Goal: Task Accomplishment & Management: Complete application form

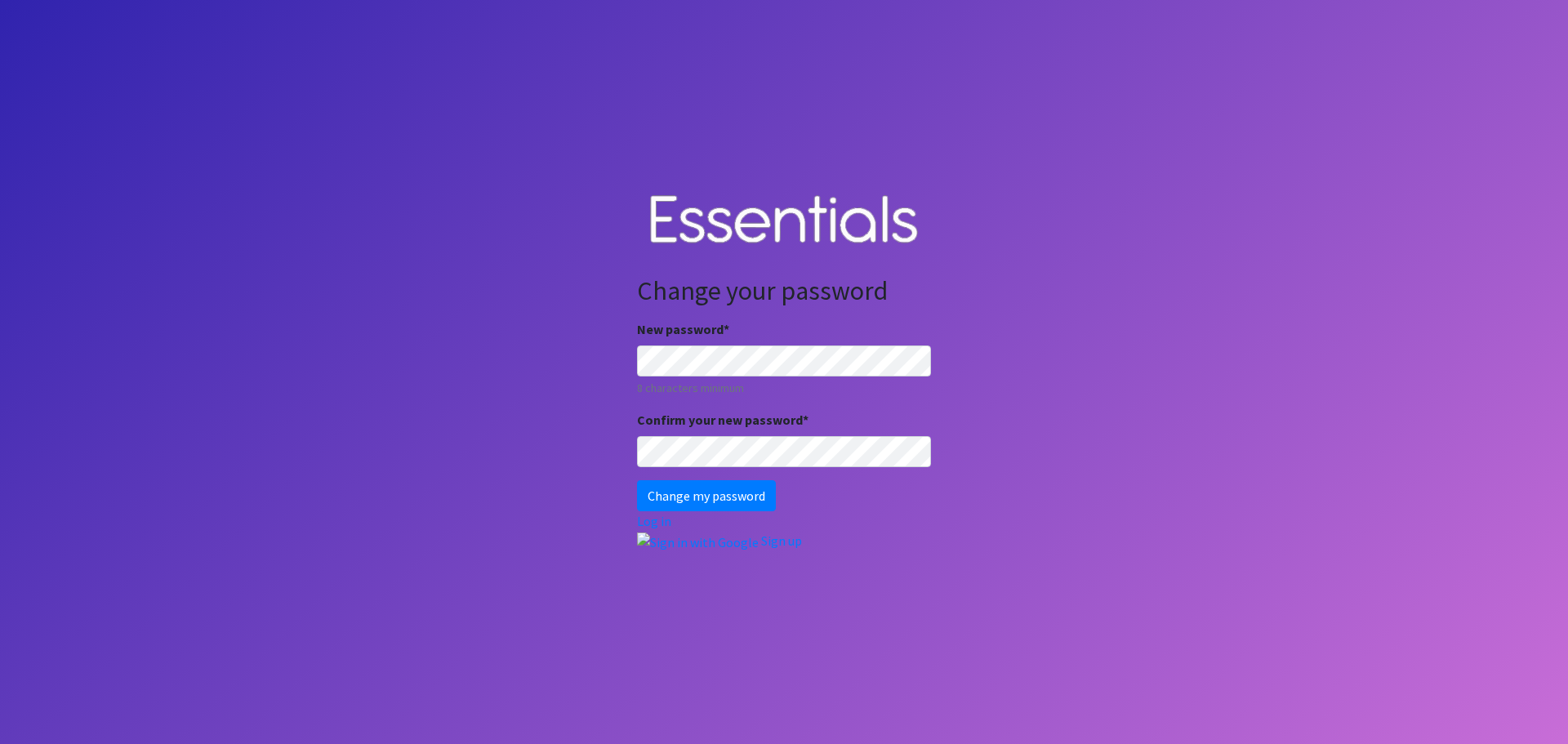
click at [1030, 466] on body "Change your password New password * 8 characters minimum Confirm your new passw…" at bounding box center [784, 372] width 1568 height 744
click at [693, 495] on input "Change my password" at bounding box center [706, 496] width 139 height 31
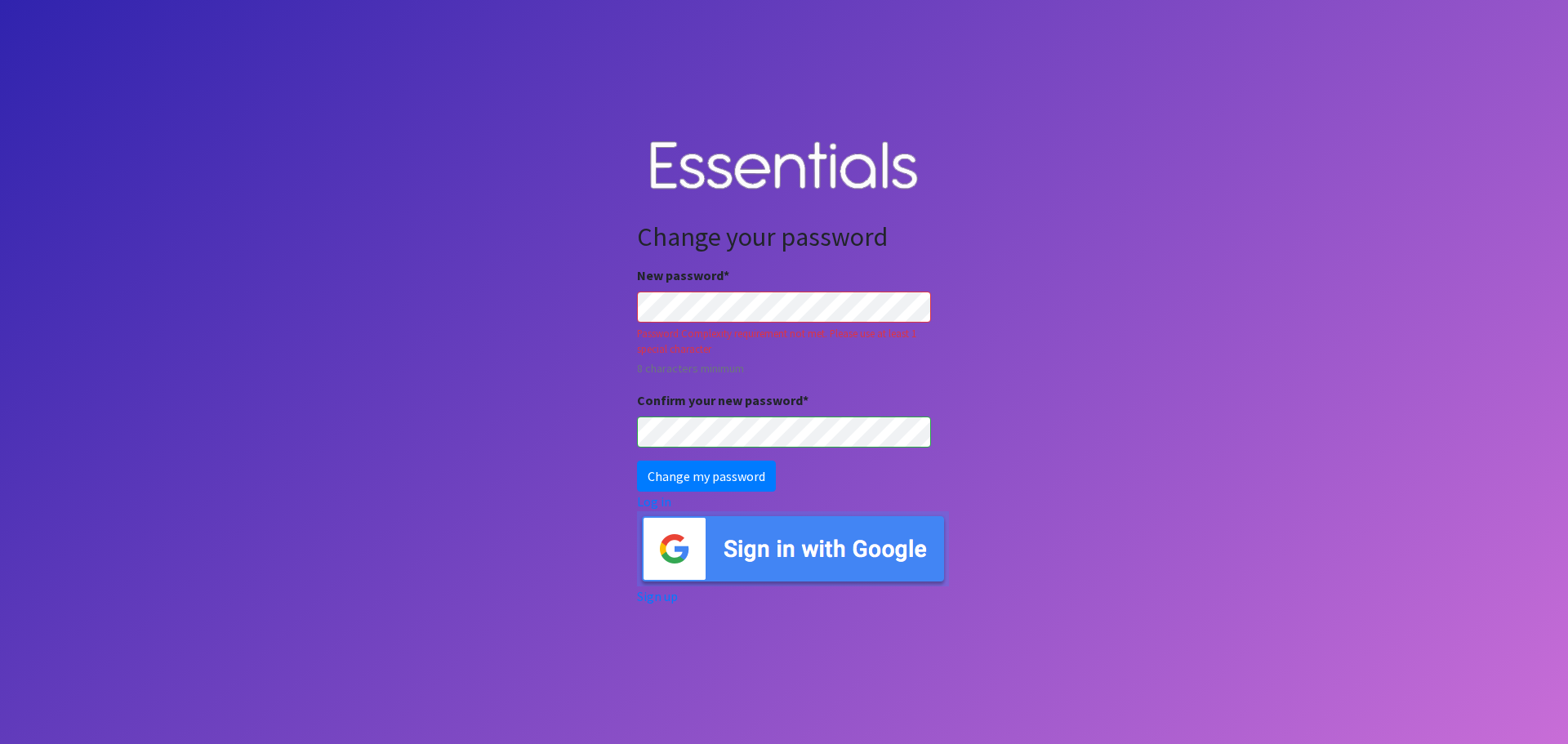
click at [637, 461] on input "Change my password" at bounding box center [706, 477] width 139 height 31
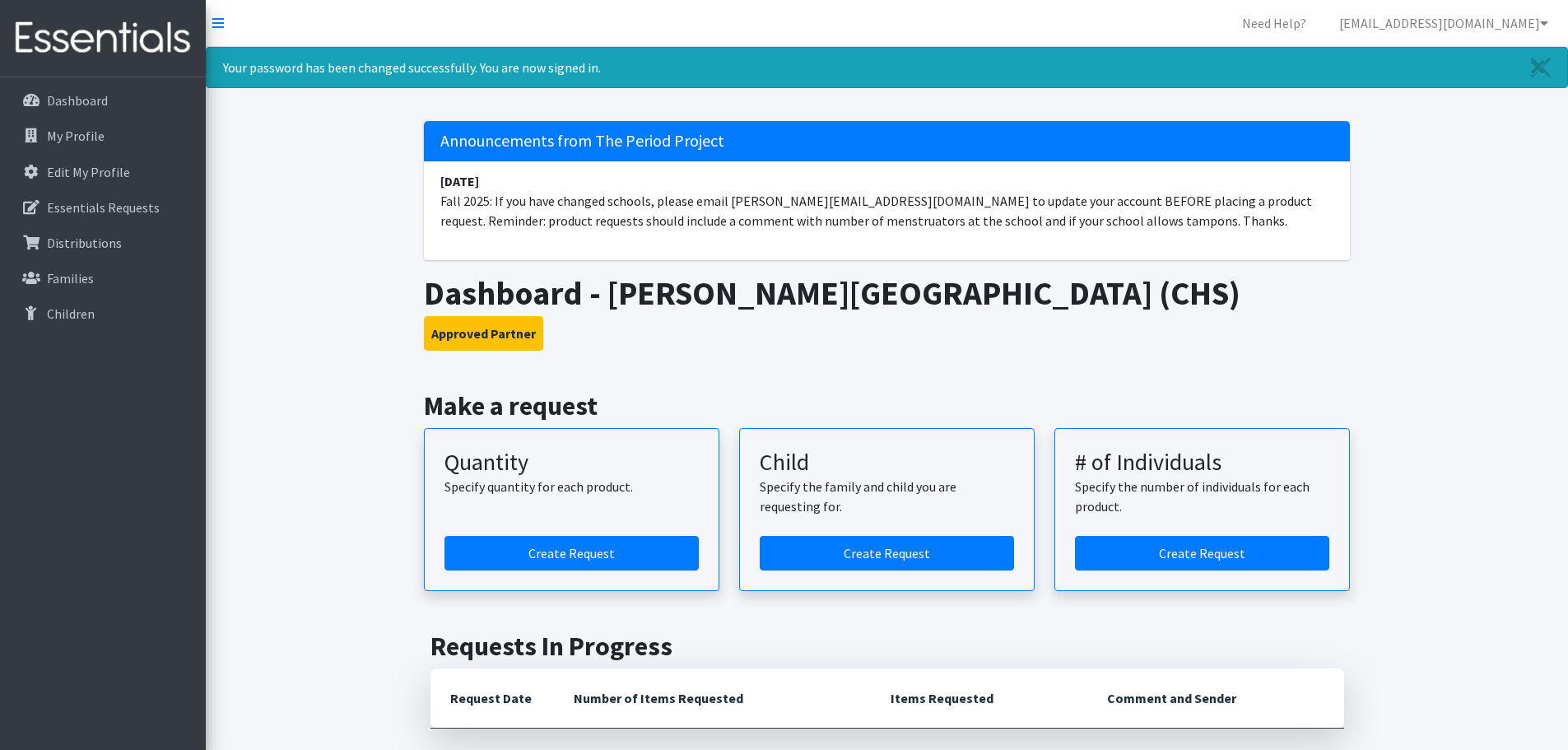
scroll to position [82, 0]
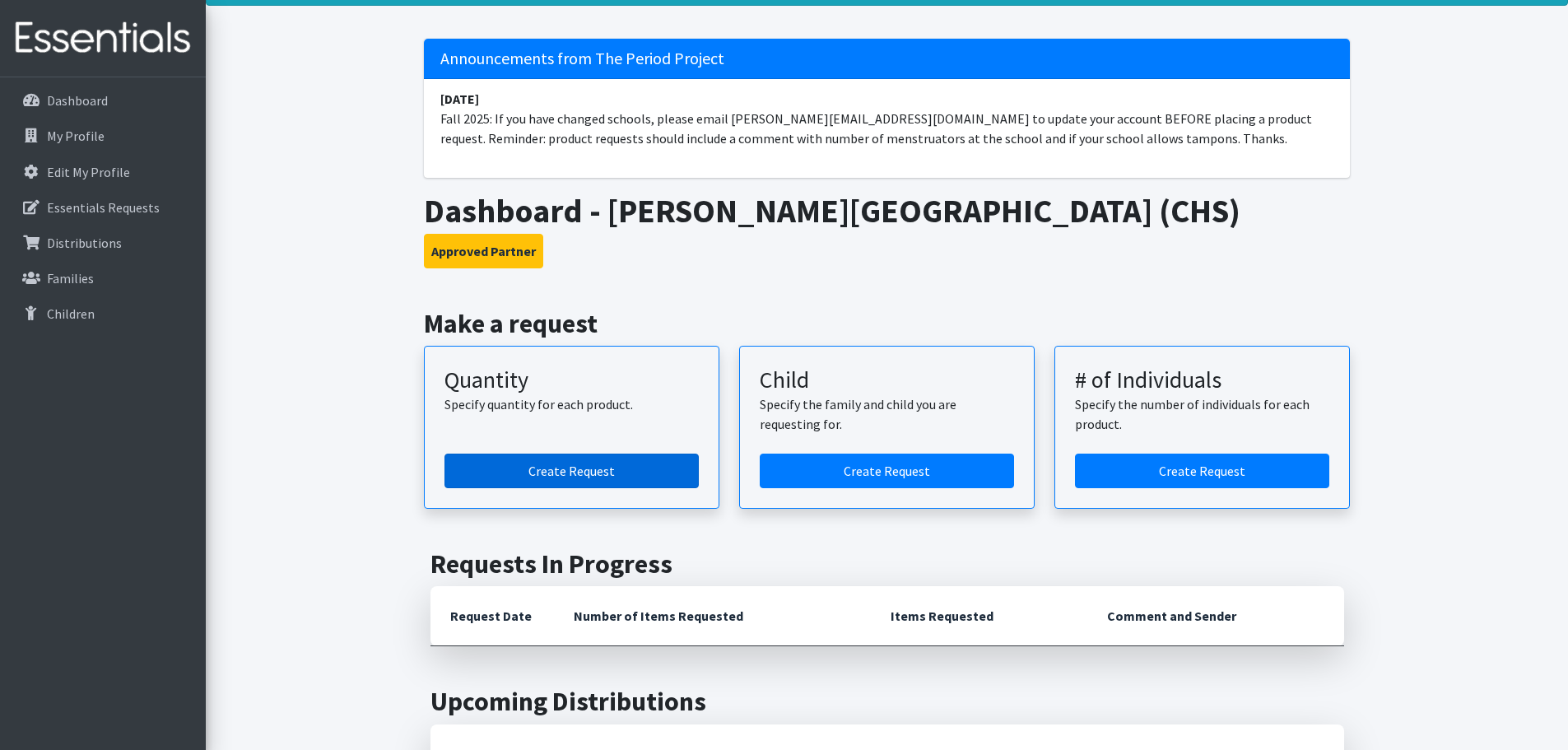
click at [560, 467] on link "Create Request" at bounding box center [571, 471] width 255 height 35
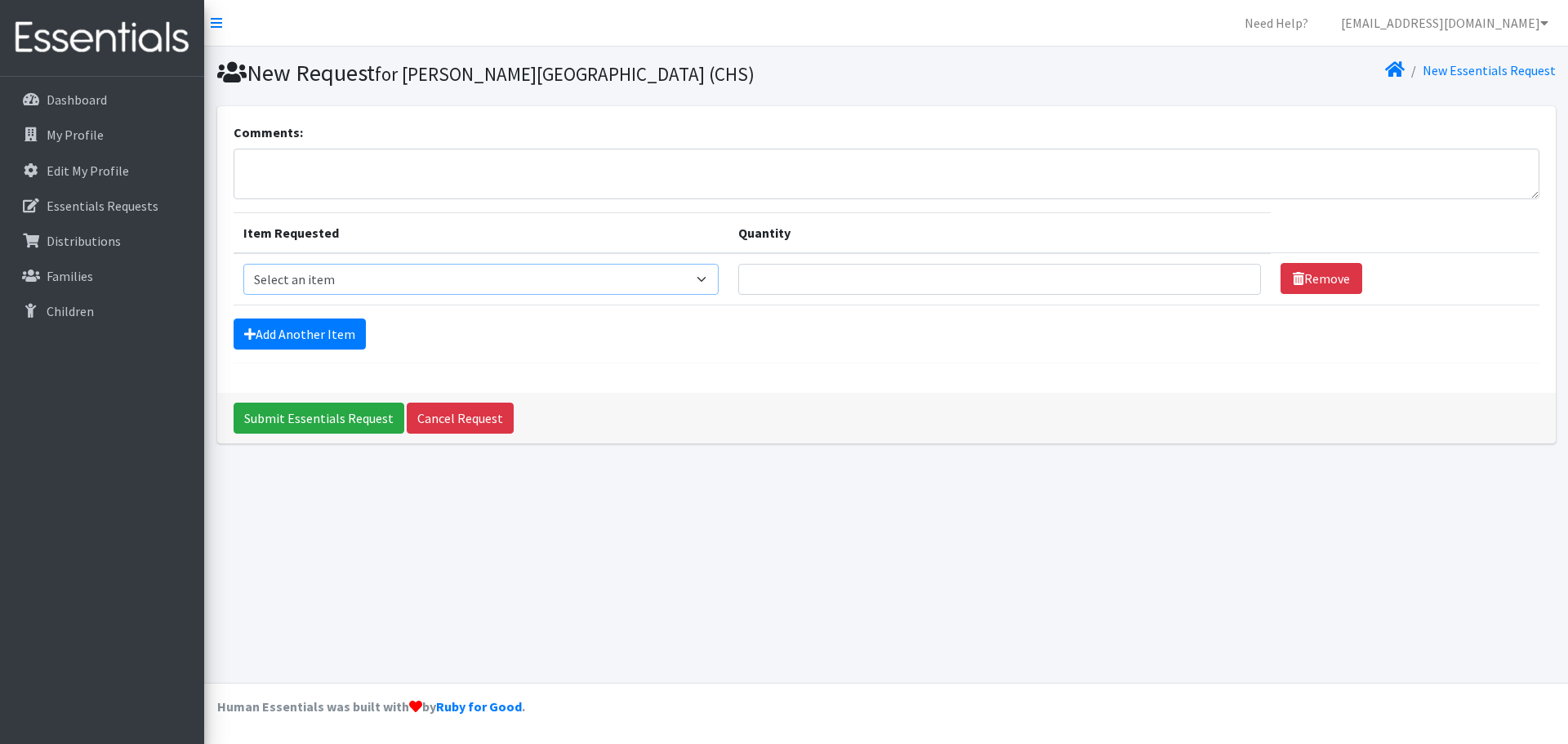
click at [711, 280] on select "Select an item (LOWCOUNTRY) DAY PADS (LOWCOUNTRY) LINERS Adult Period Pack Day …" at bounding box center [481, 279] width 476 height 31
select select "7757"
click at [244, 264] on select "Select an item (LOWCOUNTRY) DAY PADS (LOWCOUNTRY) LINERS Adult Period Pack Day …" at bounding box center [481, 279] width 476 height 31
click at [1207, 276] on input "Quantity" at bounding box center [999, 279] width 523 height 31
type input "40"
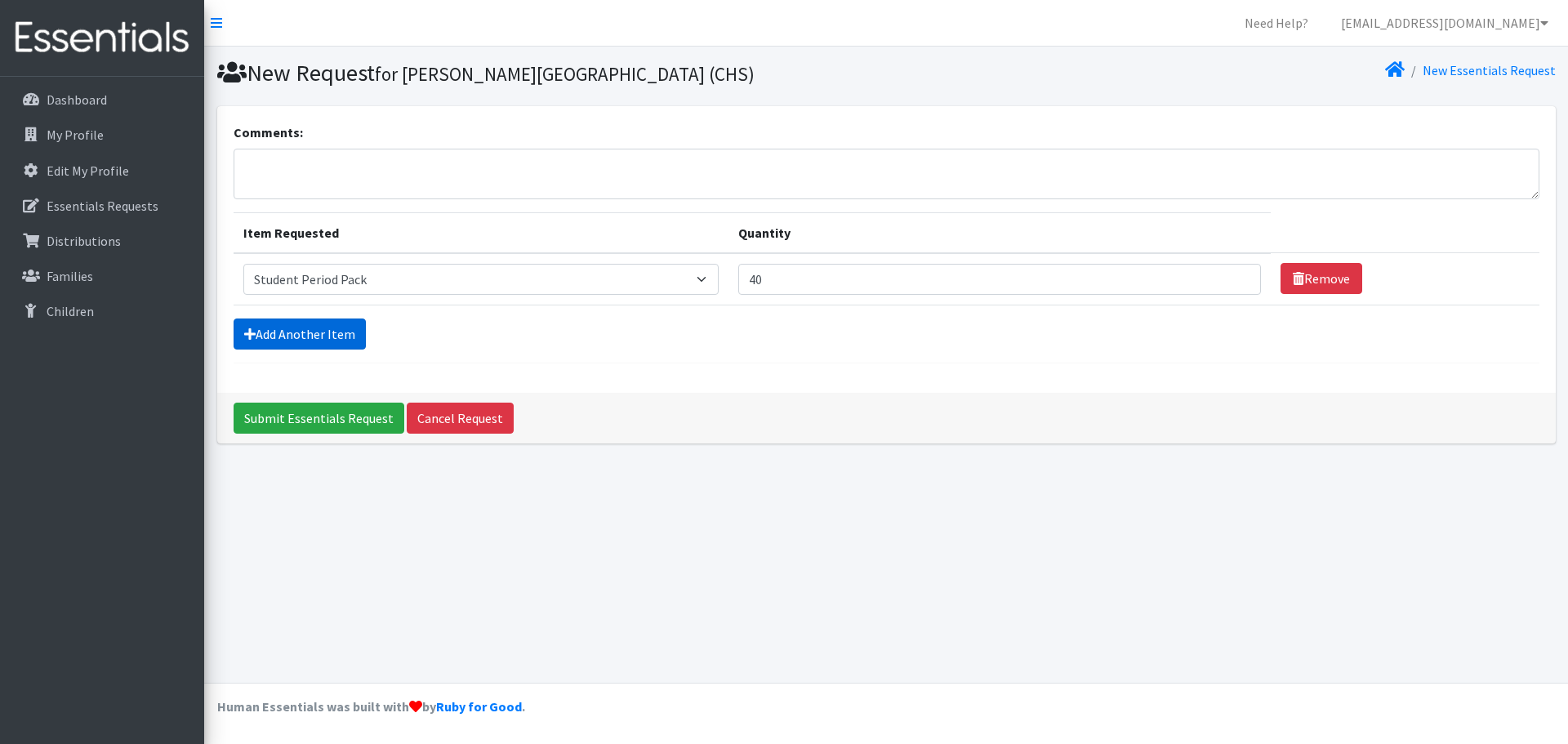
click at [306, 332] on link "Add Another Item" at bounding box center [299, 334] width 132 height 31
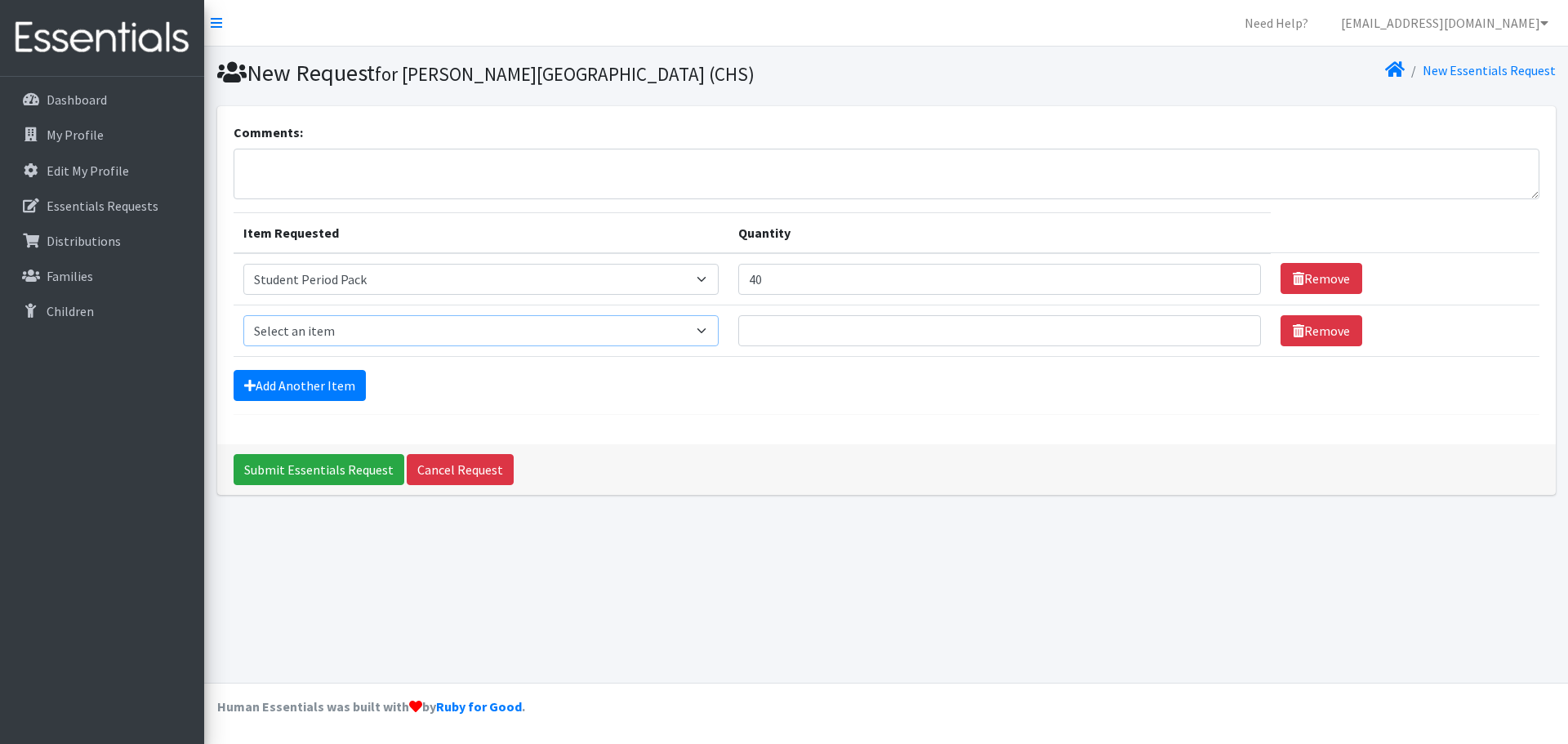
click at [715, 329] on select "Select an item (LOWCOUNTRY) DAY PADS (LOWCOUNTRY) LINERS Adult Period Pack Day …" at bounding box center [481, 330] width 476 height 31
click at [900, 406] on form "Comments: Item Requested Quantity Item Requested Select an item (LOWCOUNTRY) DA…" at bounding box center [886, 268] width 1306 height 292
click at [274, 467] on input "Submit Essentials Request" at bounding box center [319, 470] width 171 height 31
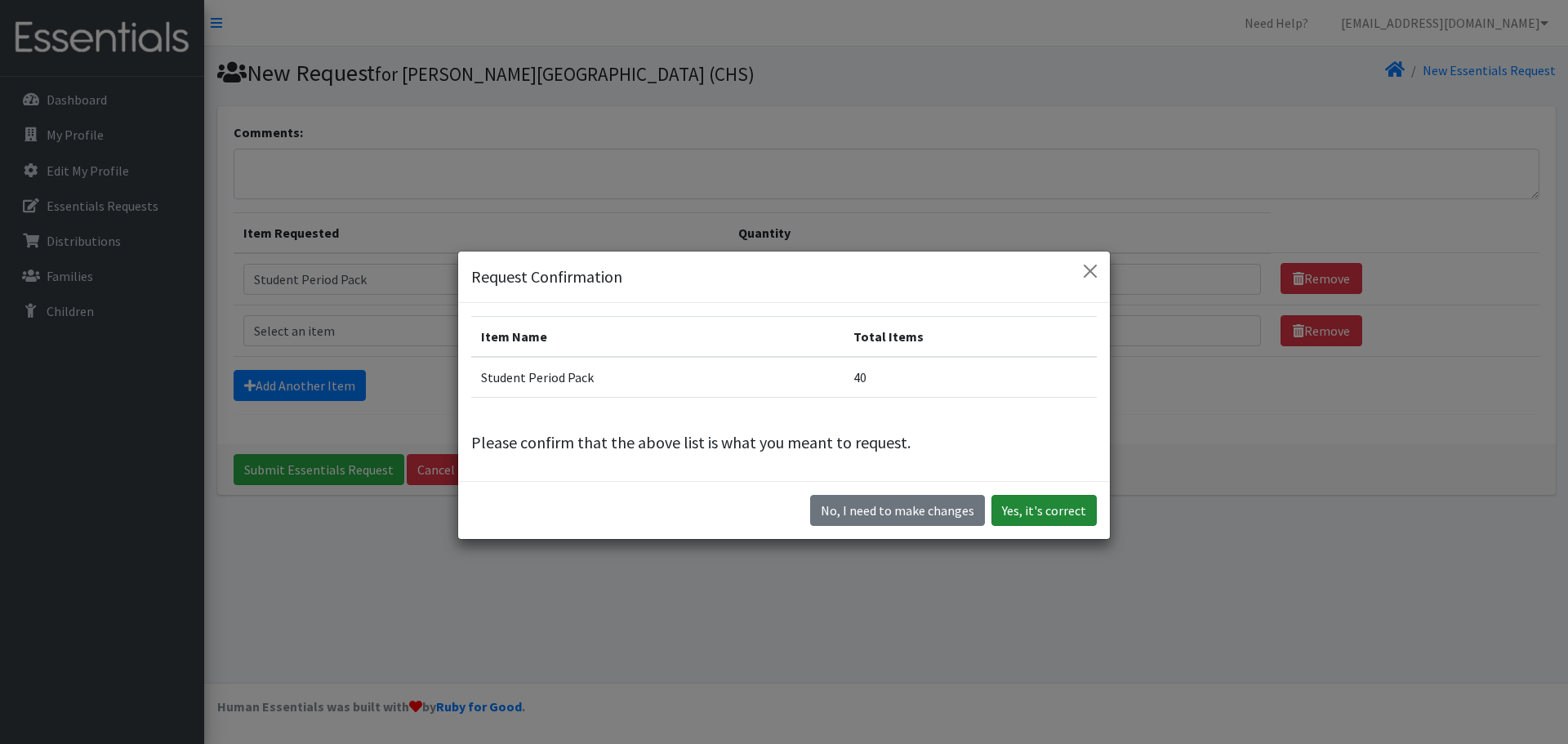
click at [1027, 508] on button "Yes, it's correct" at bounding box center [1043, 510] width 105 height 31
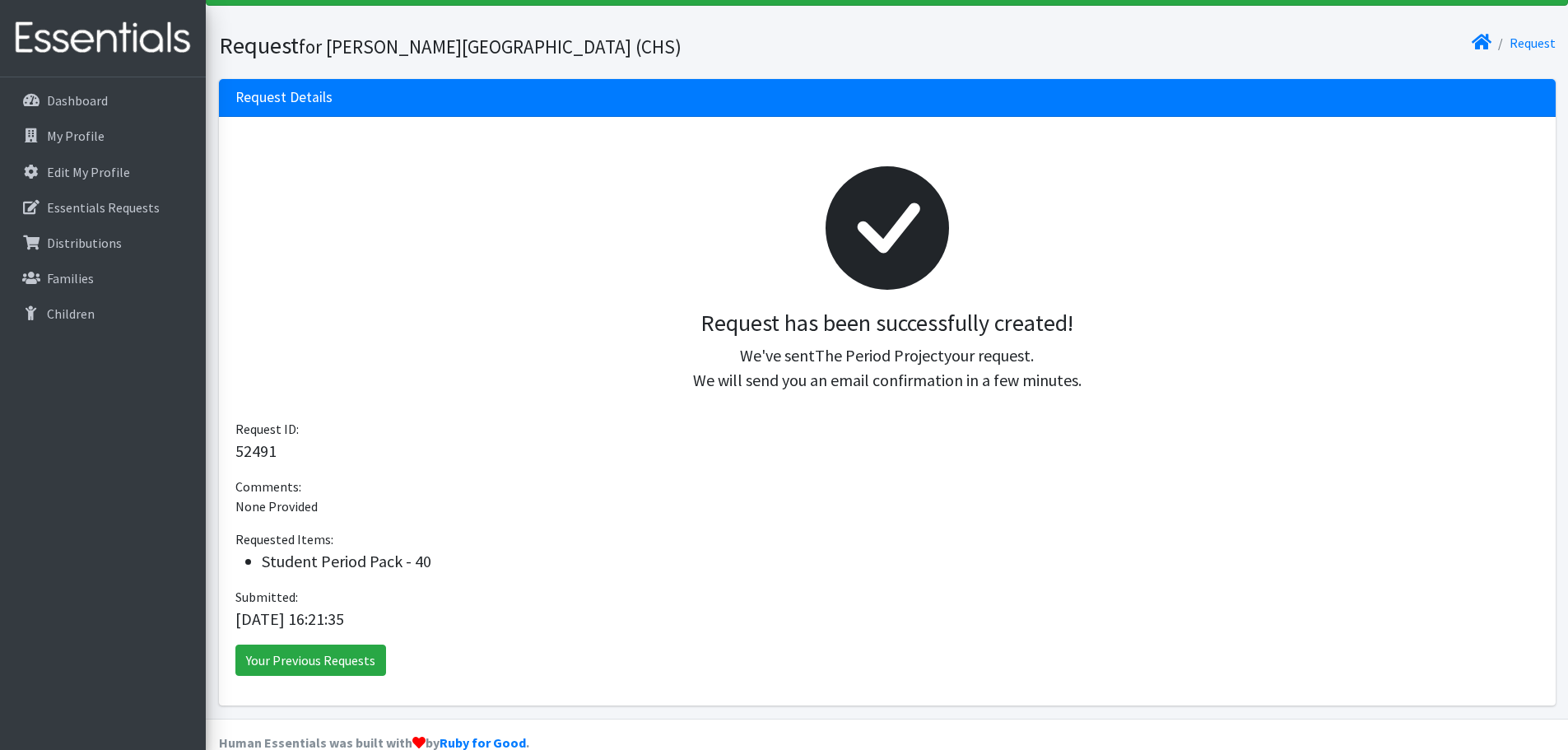
scroll to position [113, 0]
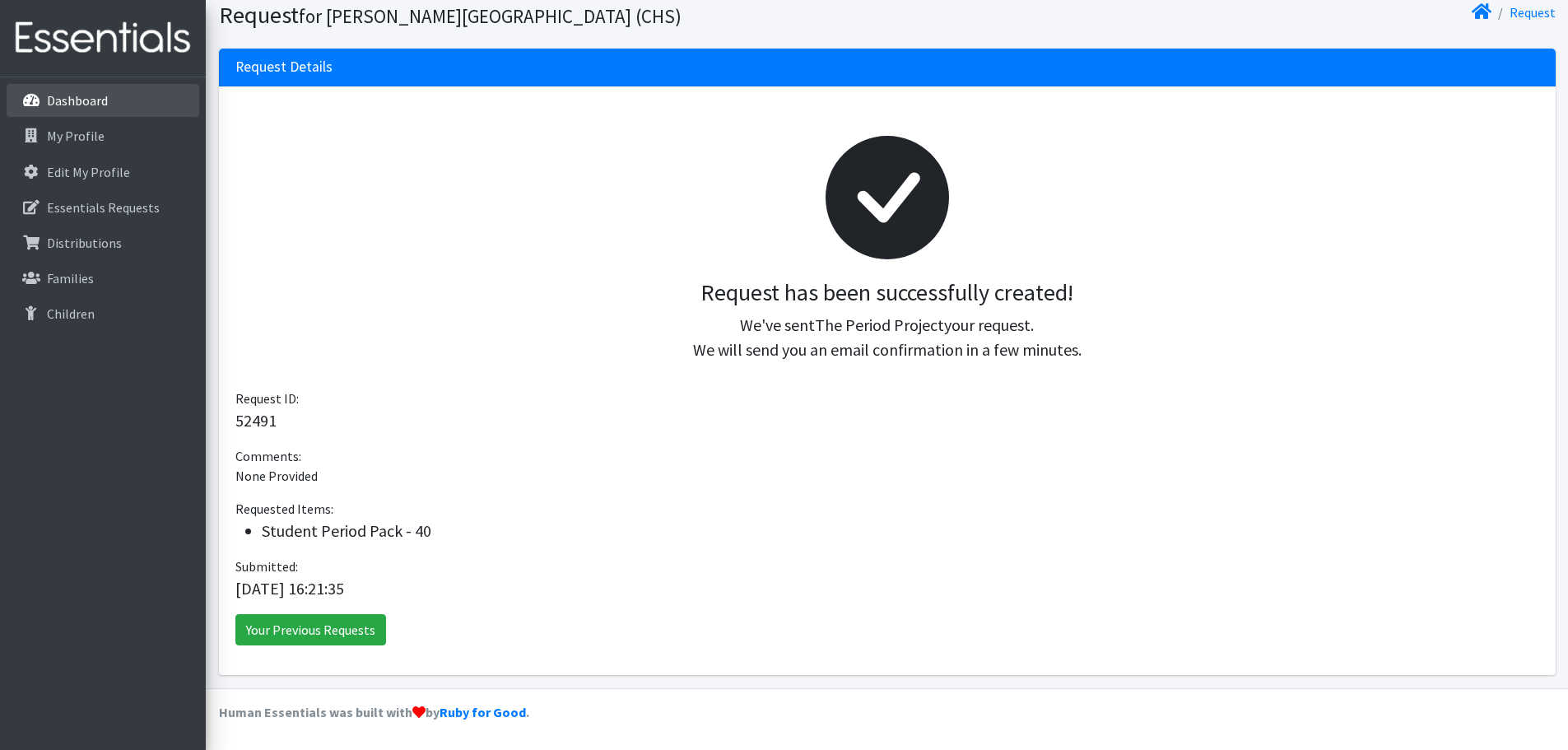
click at [63, 100] on p "Dashboard" at bounding box center [77, 100] width 61 height 17
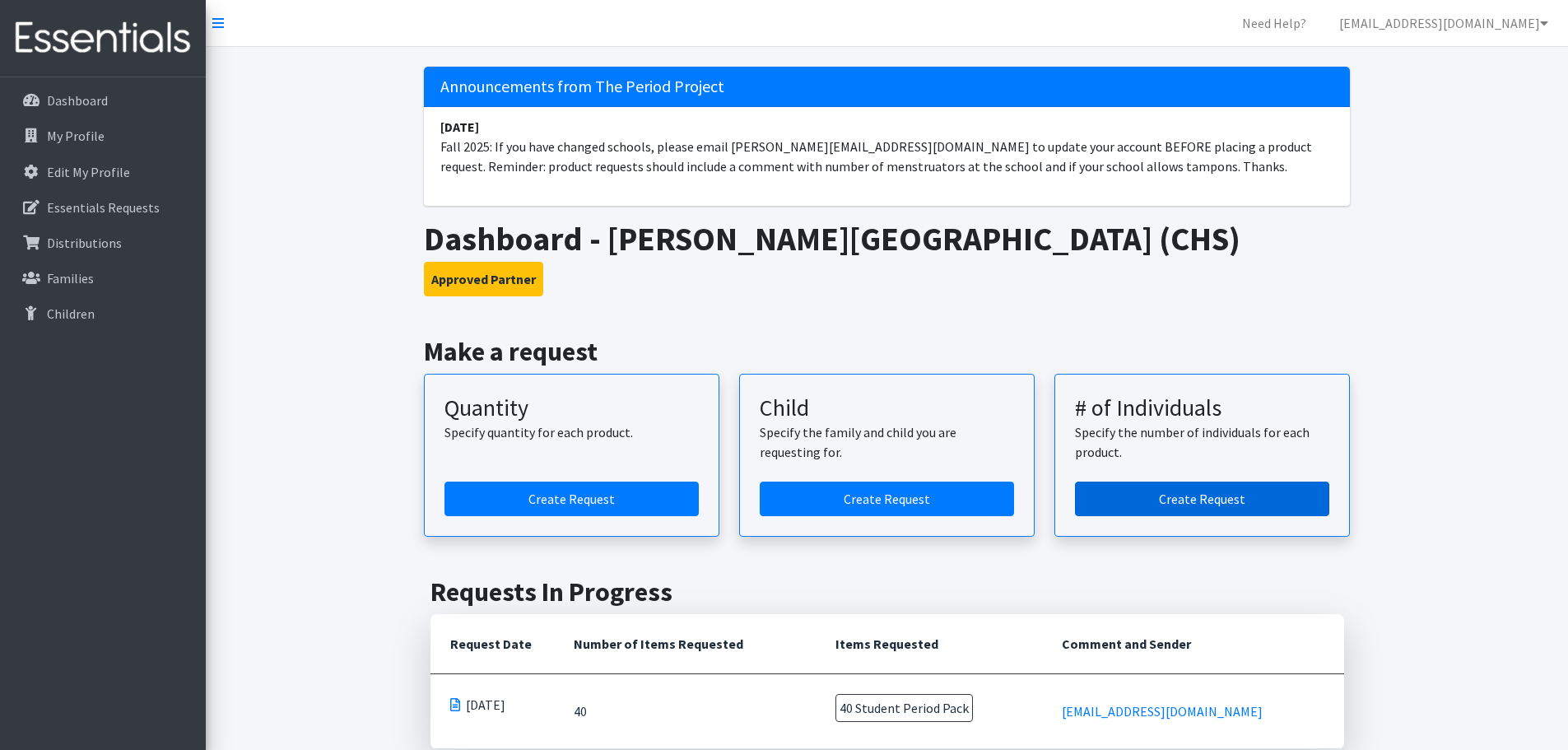
click at [1218, 495] on link "Create Request" at bounding box center [1202, 500] width 255 height 35
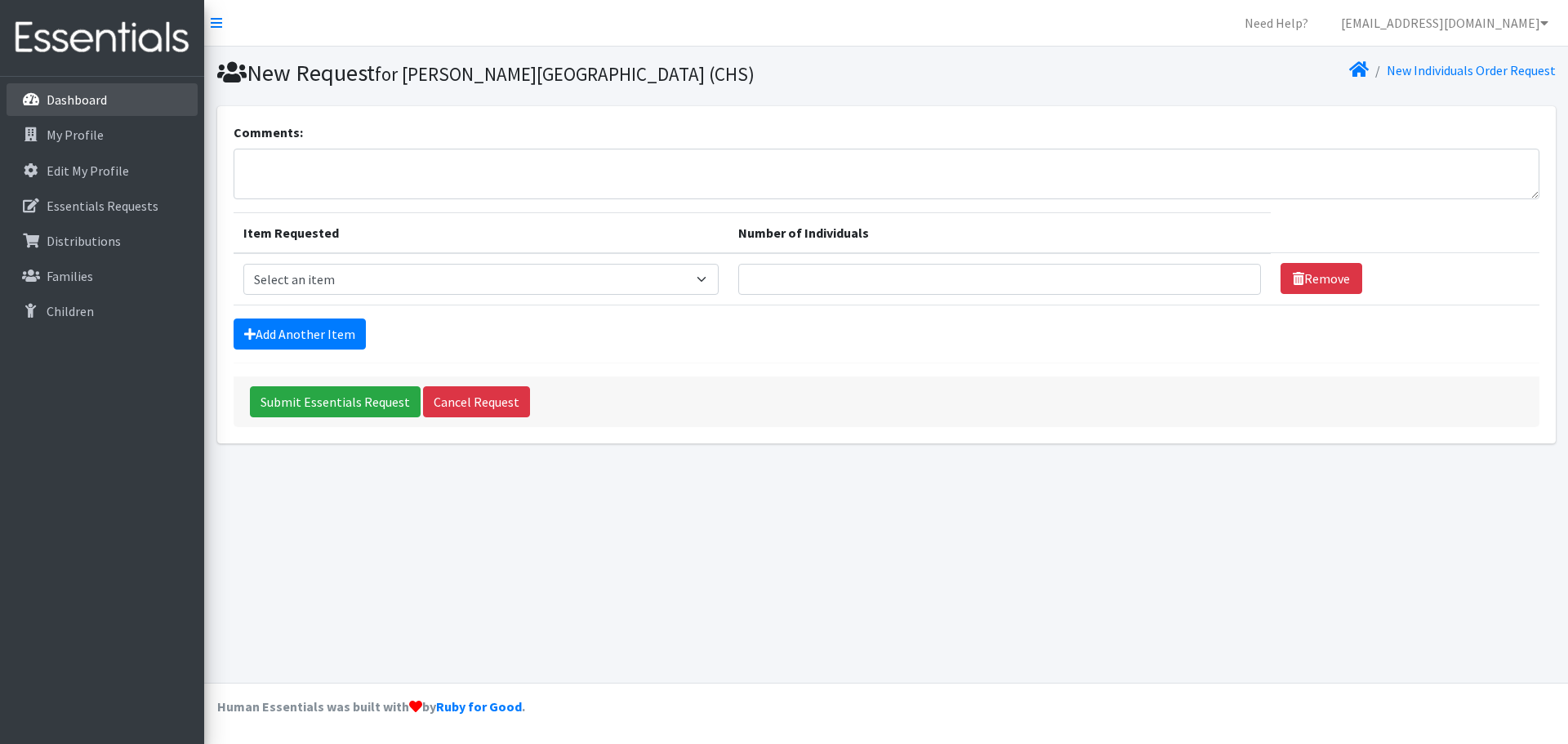
click at [88, 95] on p "Dashboard" at bounding box center [77, 100] width 60 height 16
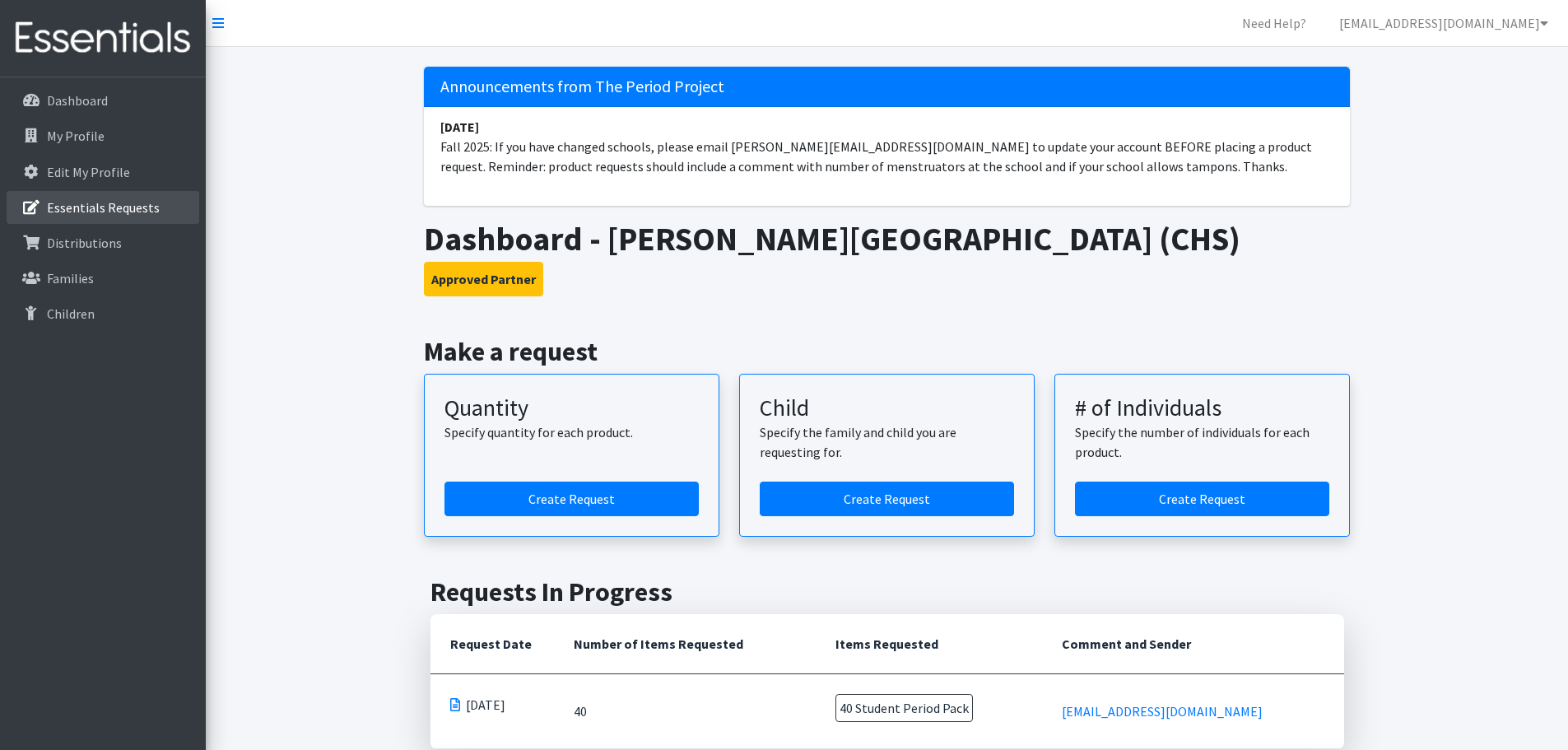
click at [106, 204] on p "Essentials Requests" at bounding box center [103, 208] width 113 height 17
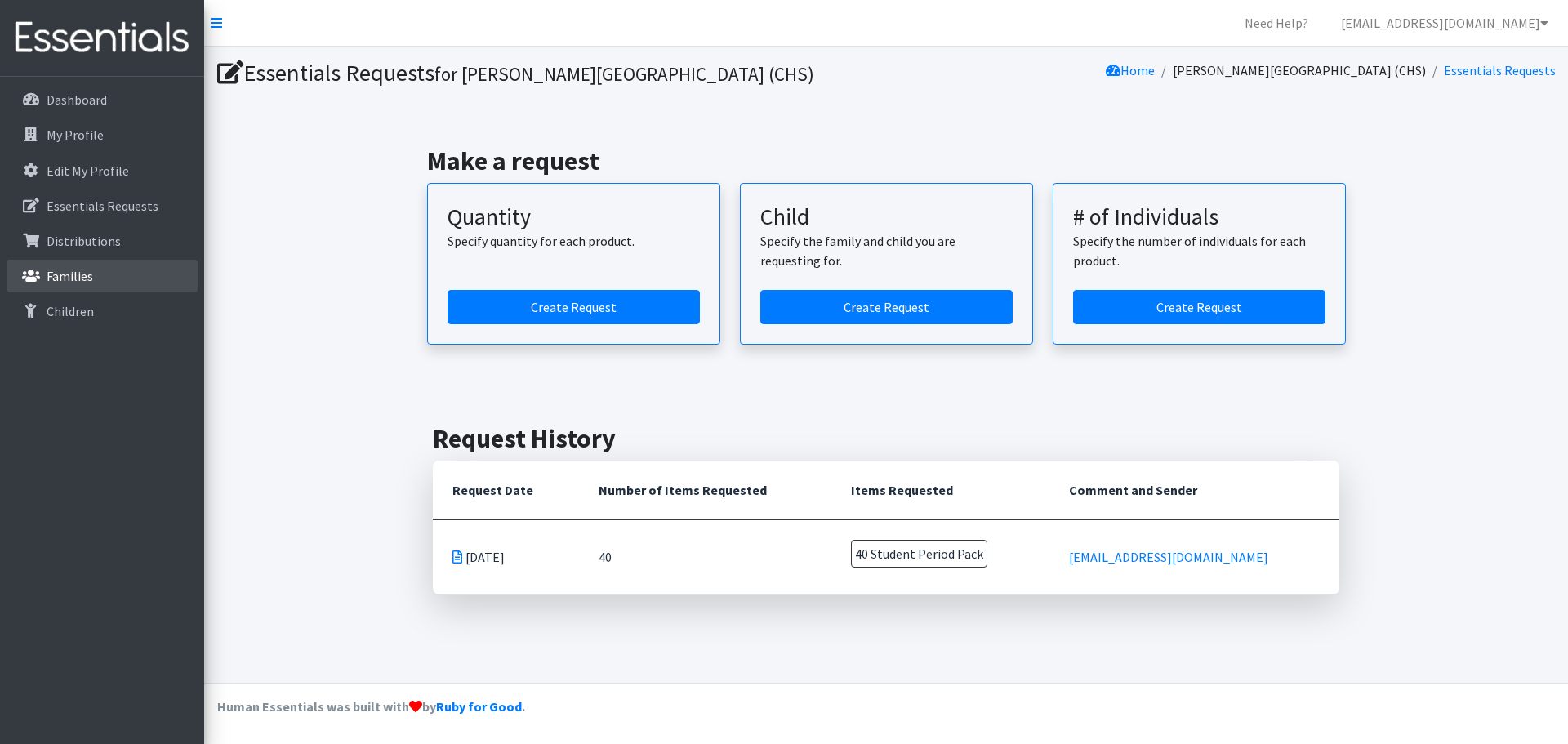
click at [91, 268] on p "Families" at bounding box center [69, 277] width 47 height 16
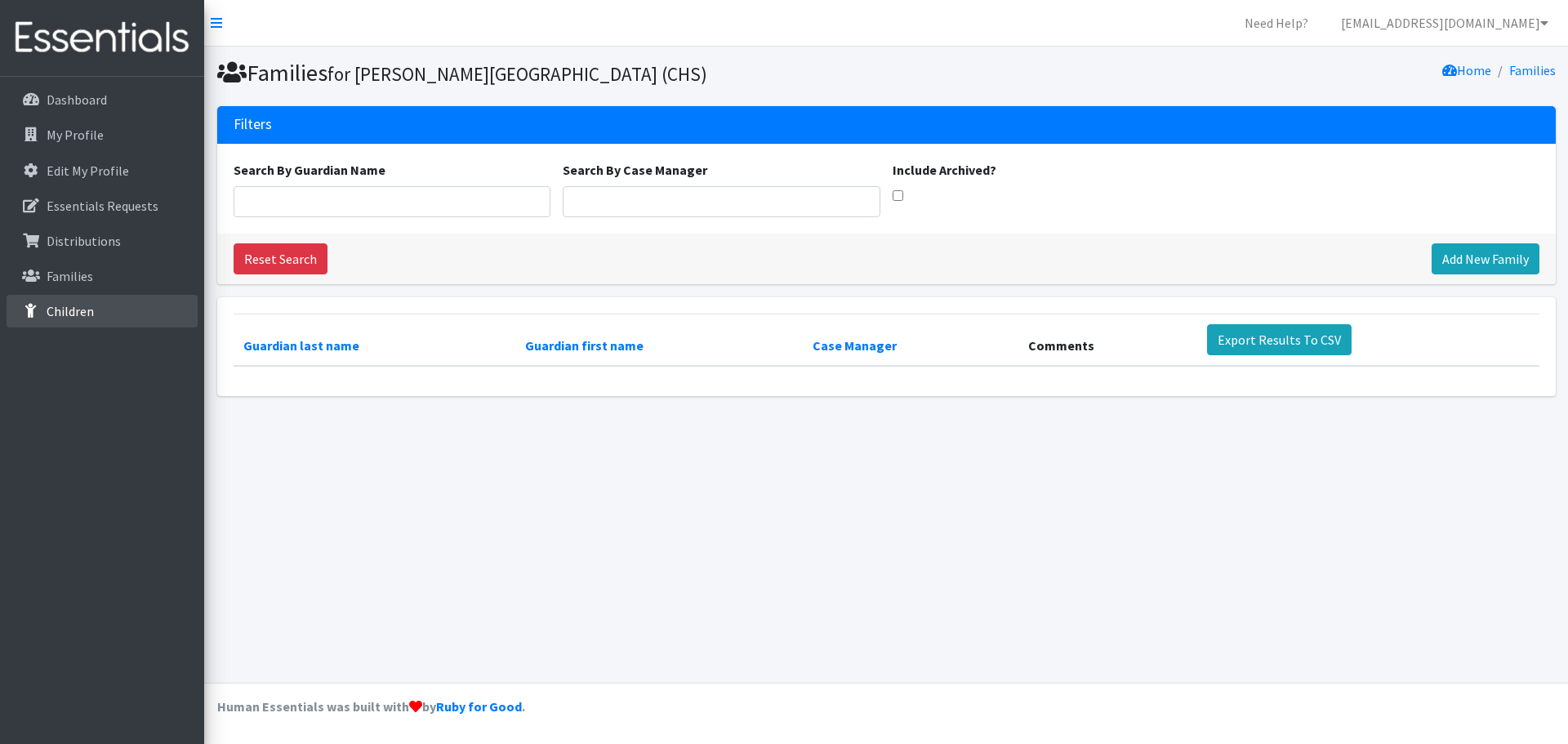
click at [77, 307] on p "Children" at bounding box center [70, 311] width 47 height 16
